Goal: Task Accomplishment & Management: Manage account settings

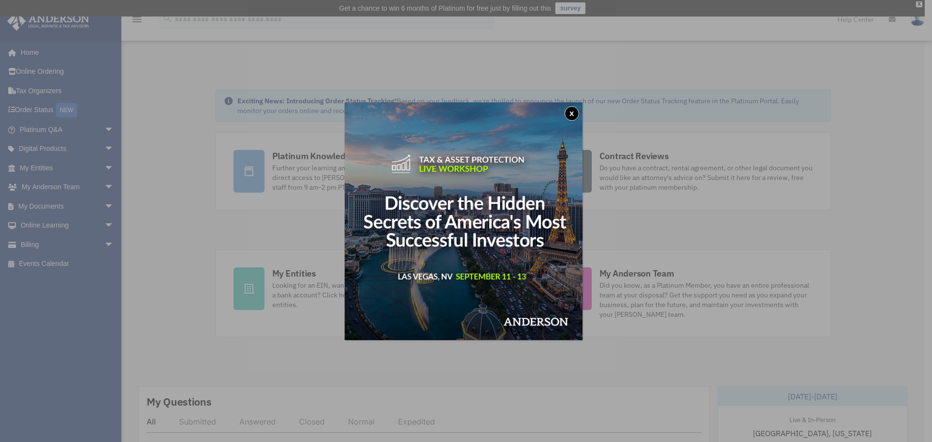
click at [573, 113] on button "x" at bounding box center [572, 113] width 15 height 15
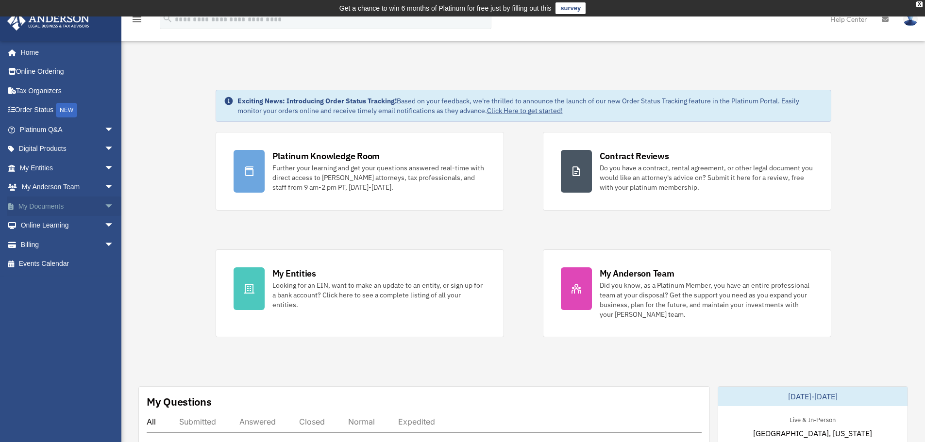
click at [104, 208] on span "arrow_drop_down" at bounding box center [113, 207] width 19 height 20
click at [104, 166] on span "arrow_drop_down" at bounding box center [113, 168] width 19 height 20
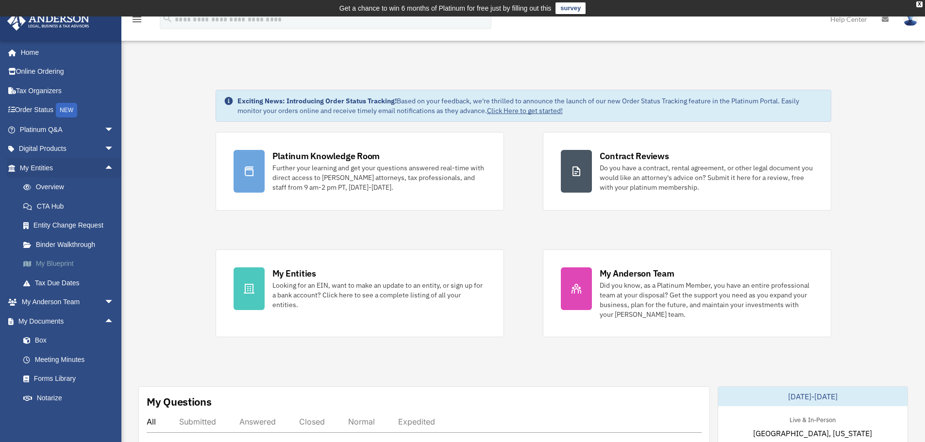
drag, startPoint x: 518, startPoint y: 0, endPoint x: 62, endPoint y: 263, distance: 525.7
click at [62, 263] on link "My Blueprint" at bounding box center [71, 263] width 115 height 19
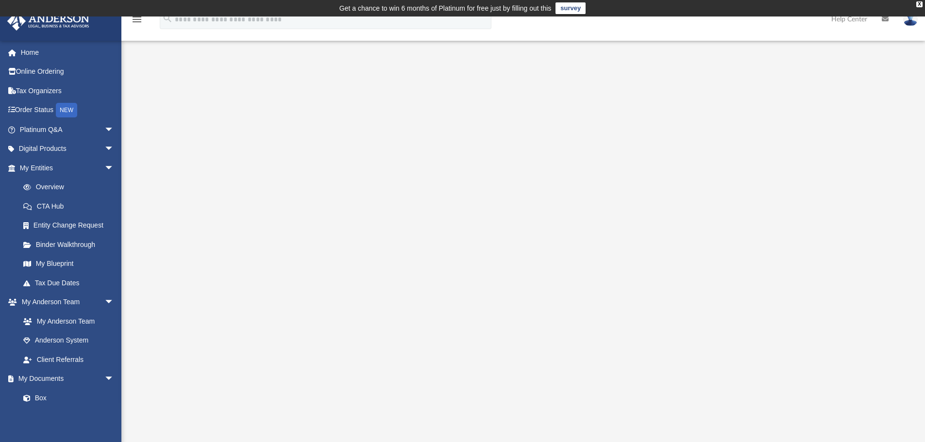
click at [911, 22] on img at bounding box center [910, 19] width 15 height 14
click at [736, 84] on link "Logout" at bounding box center [764, 85] width 97 height 20
